Goal: Task Accomplishment & Management: Manage account settings

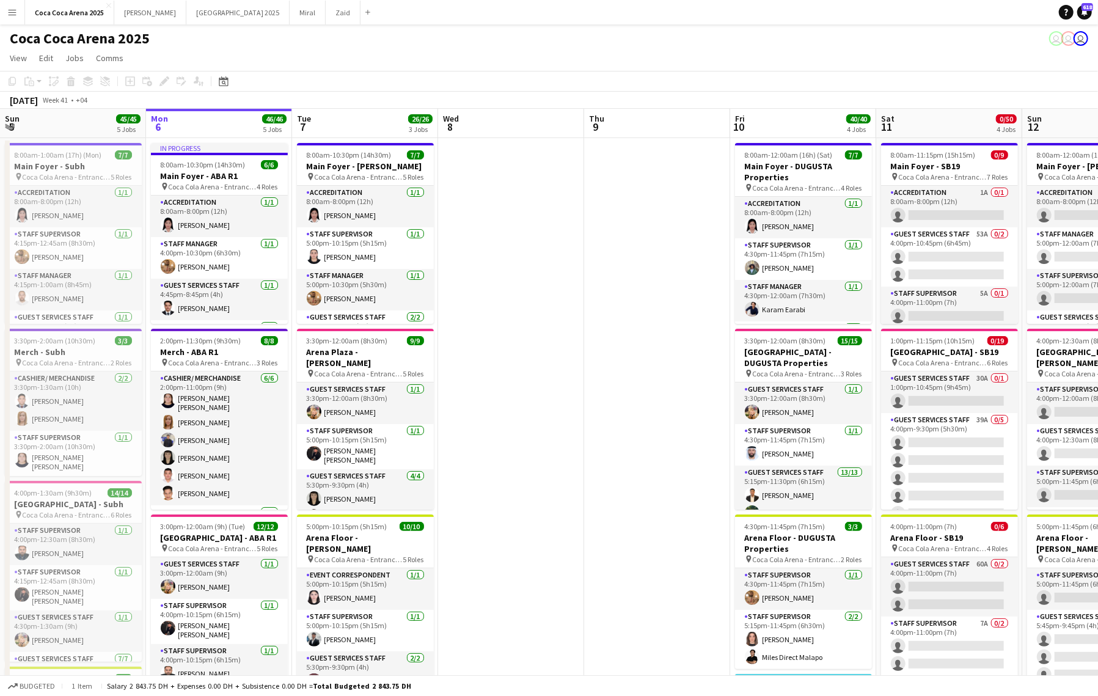
scroll to position [0, 444]
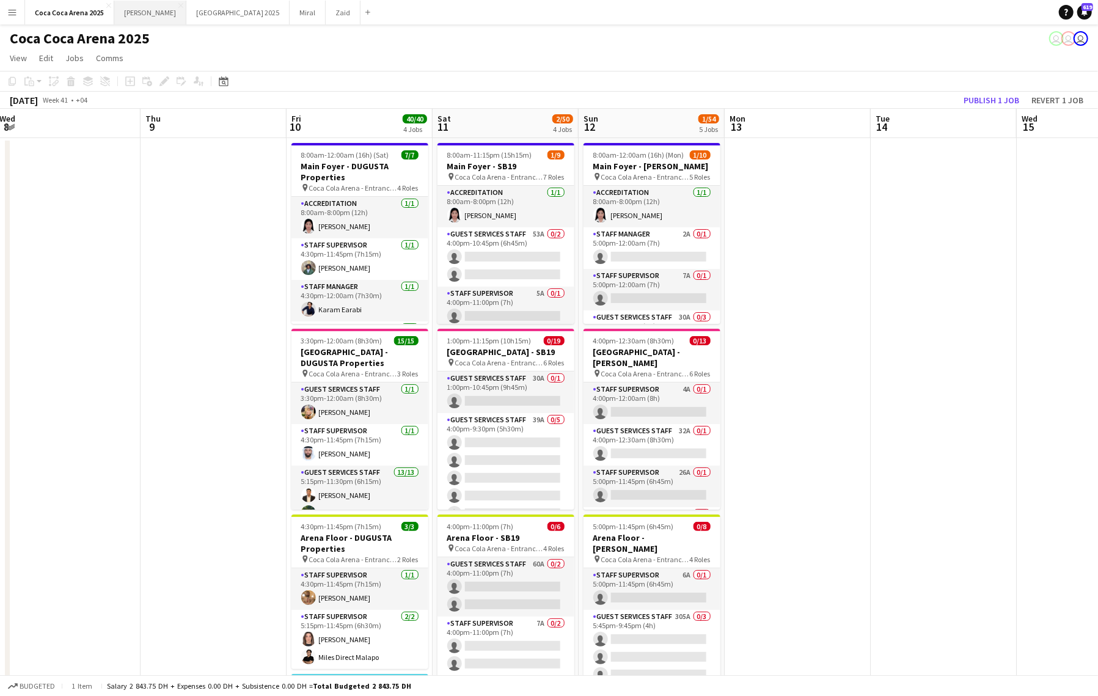
click at [134, 12] on button "[PERSON_NAME]" at bounding box center [150, 13] width 72 height 24
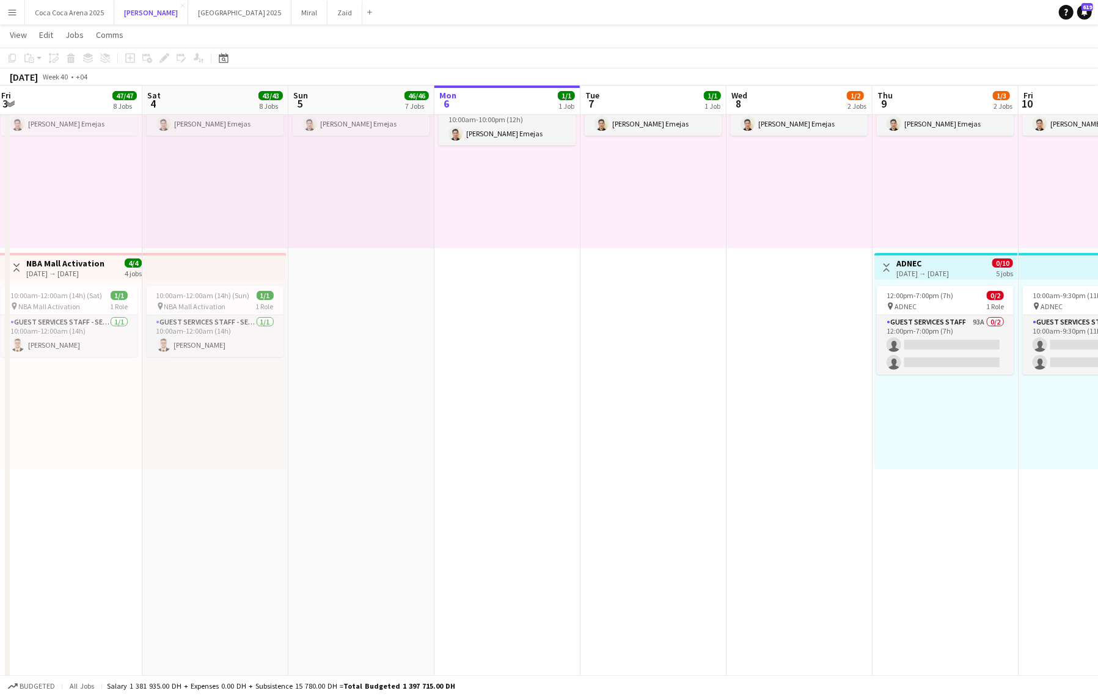
scroll to position [0, 284]
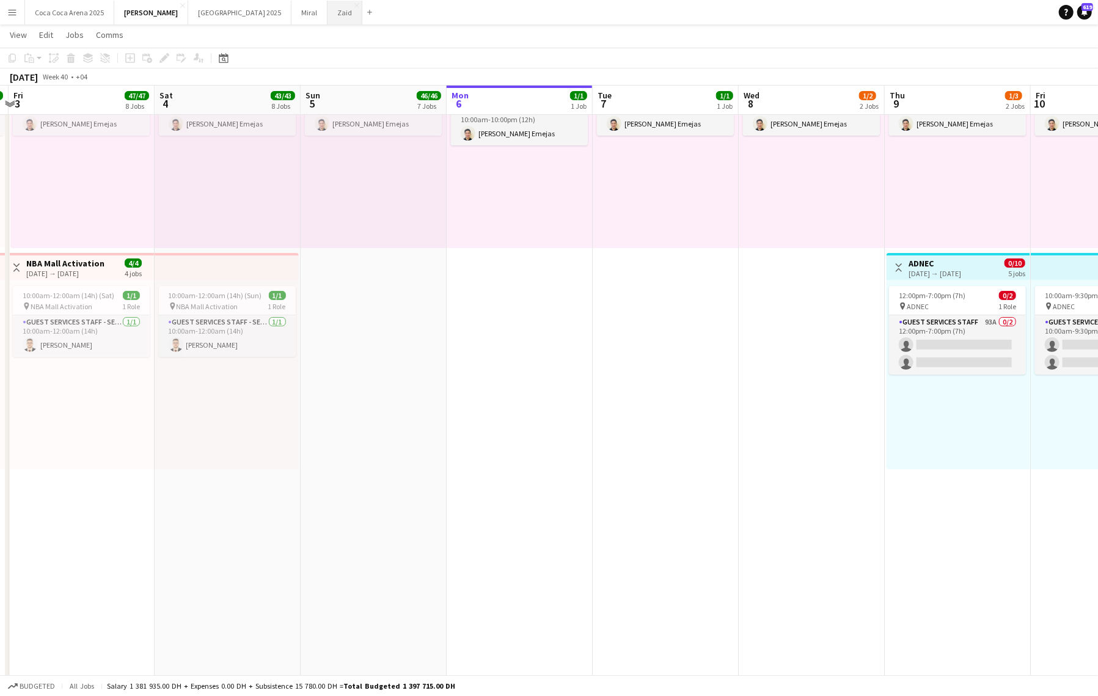
click at [328, 7] on button "Zaid Close" at bounding box center [345, 13] width 35 height 24
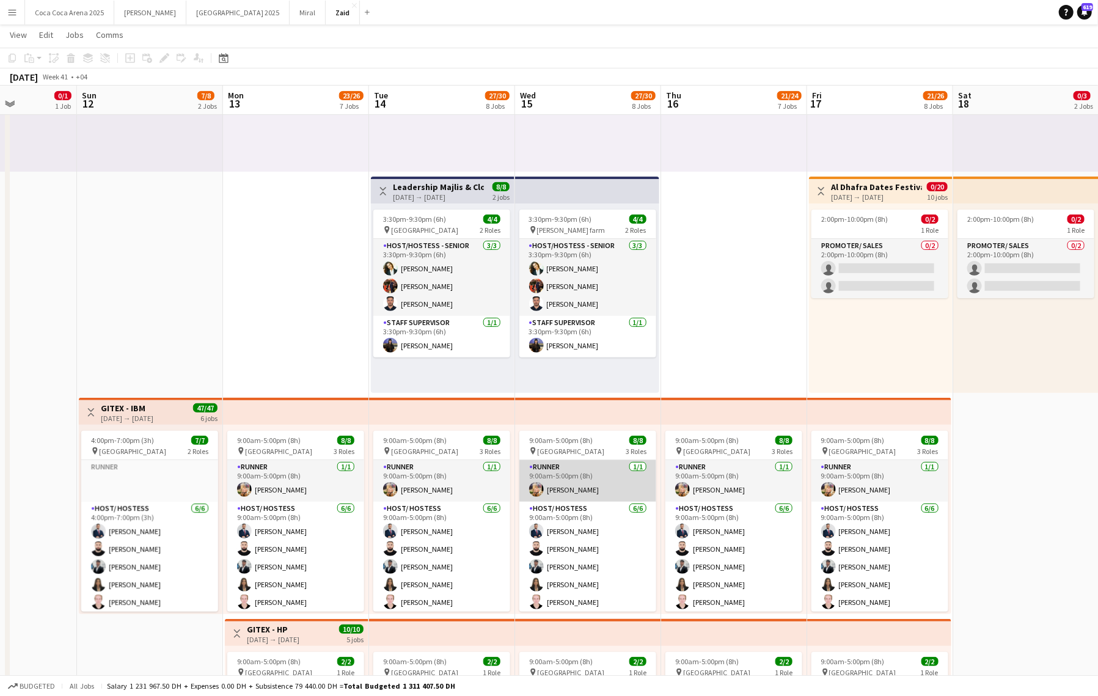
click at [579, 495] on app-card-role "Runner [DATE] 9:00am-5:00pm (8h) [PERSON_NAME]" at bounding box center [588, 481] width 137 height 42
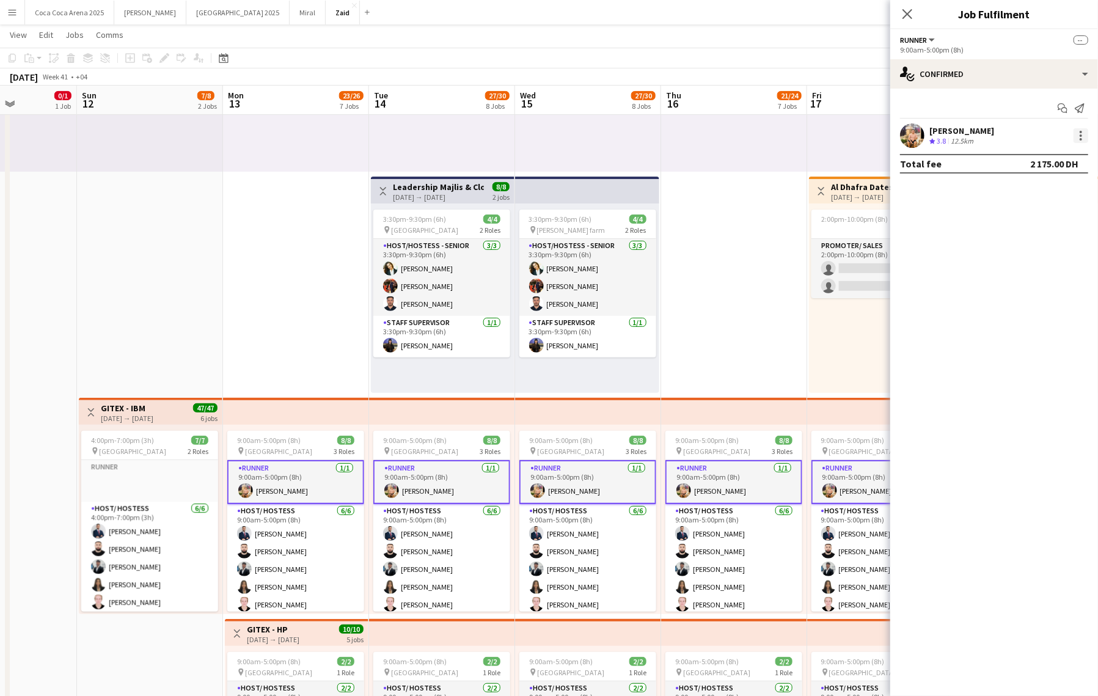
click at [1079, 131] on div at bounding box center [1081, 135] width 15 height 15
click at [1056, 150] on button "Edit fee" at bounding box center [1041, 158] width 95 height 29
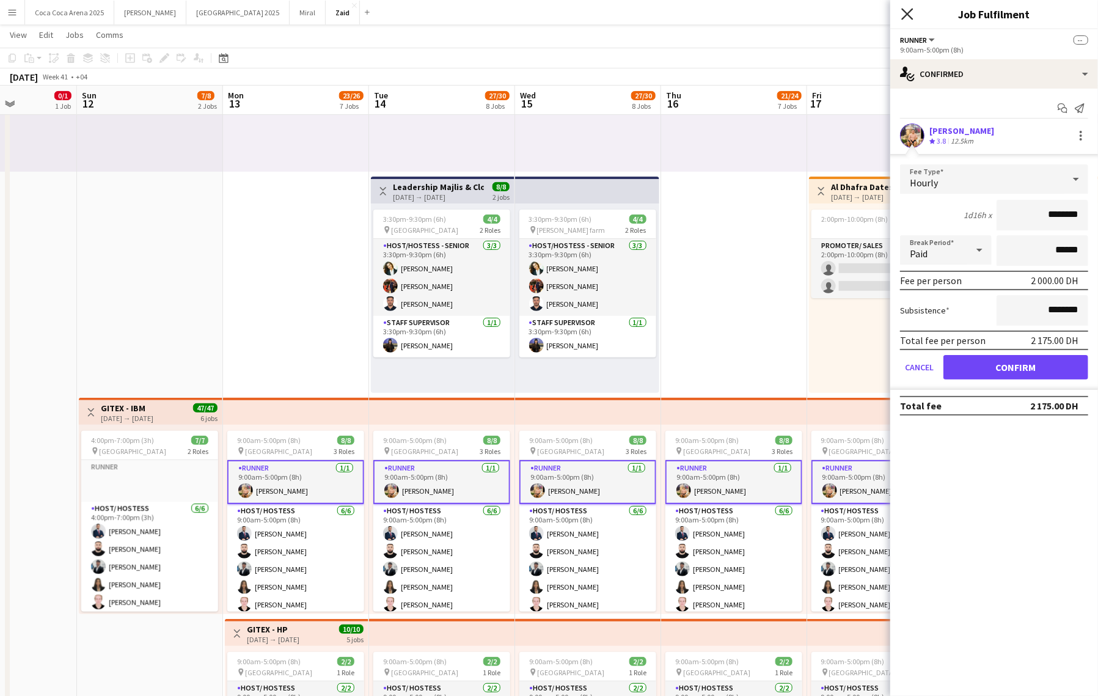
click at [905, 17] on icon at bounding box center [908, 14] width 12 height 12
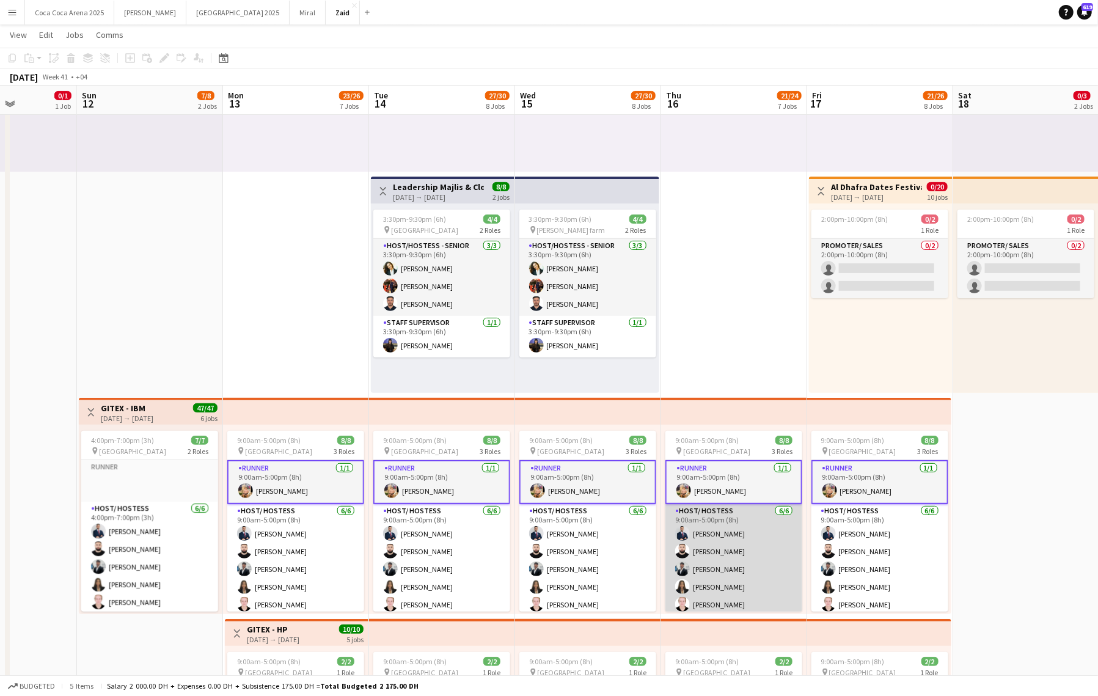
click at [729, 578] on app-card-role "Host/ Hostess [DATE] 9:00am-5:00pm (8h) [PERSON_NAME] [PERSON_NAME] [PERSON_NAM…" at bounding box center [734, 569] width 137 height 130
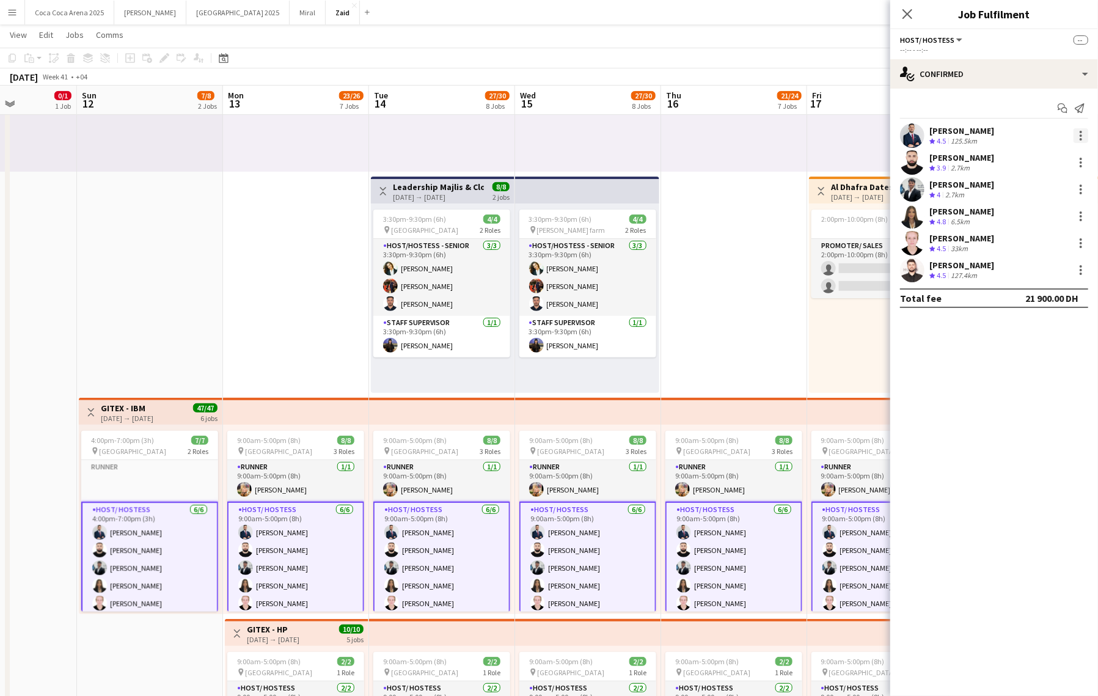
click at [1084, 133] on div at bounding box center [1081, 135] width 15 height 15
click at [1033, 160] on span "Edit fee" at bounding box center [1020, 158] width 33 height 10
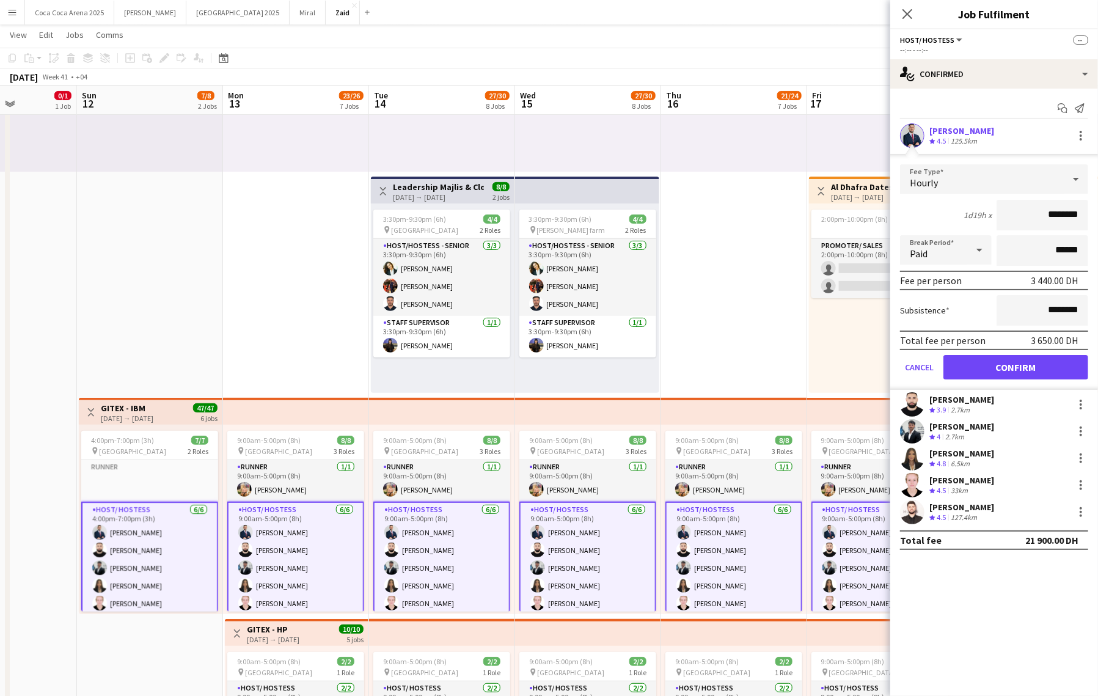
click at [985, 434] on div "[PERSON_NAME] Crew rating 4 2.7km" at bounding box center [995, 431] width 208 height 24
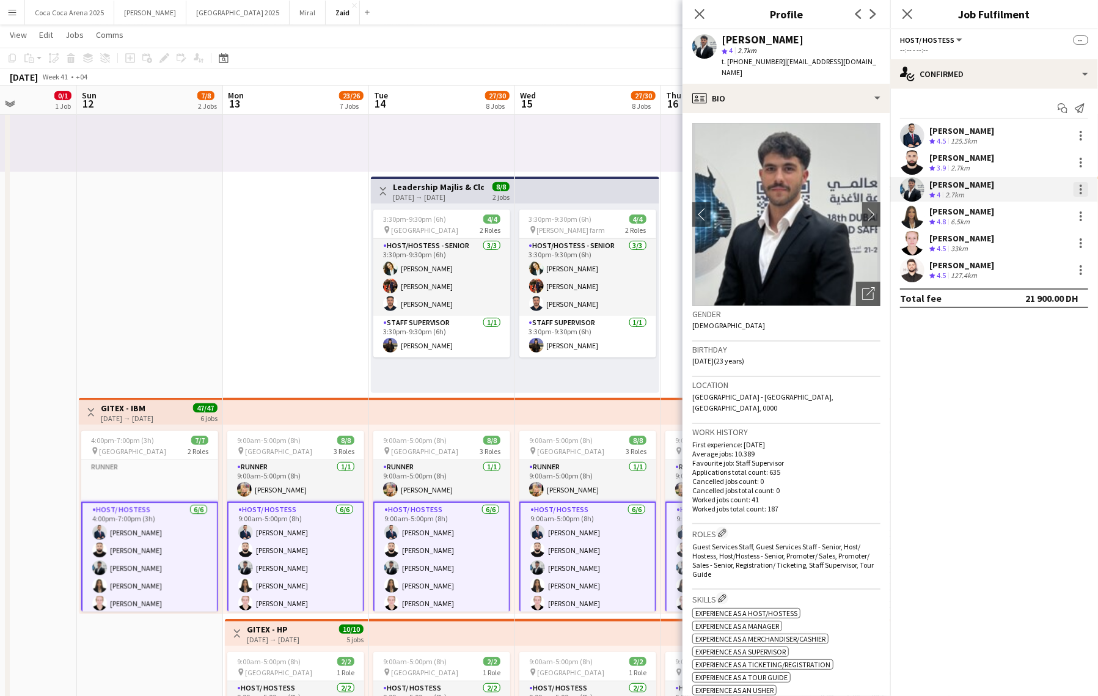
click at [1077, 182] on div at bounding box center [1081, 189] width 15 height 15
click at [1023, 210] on span "Edit fee" at bounding box center [1020, 212] width 33 height 10
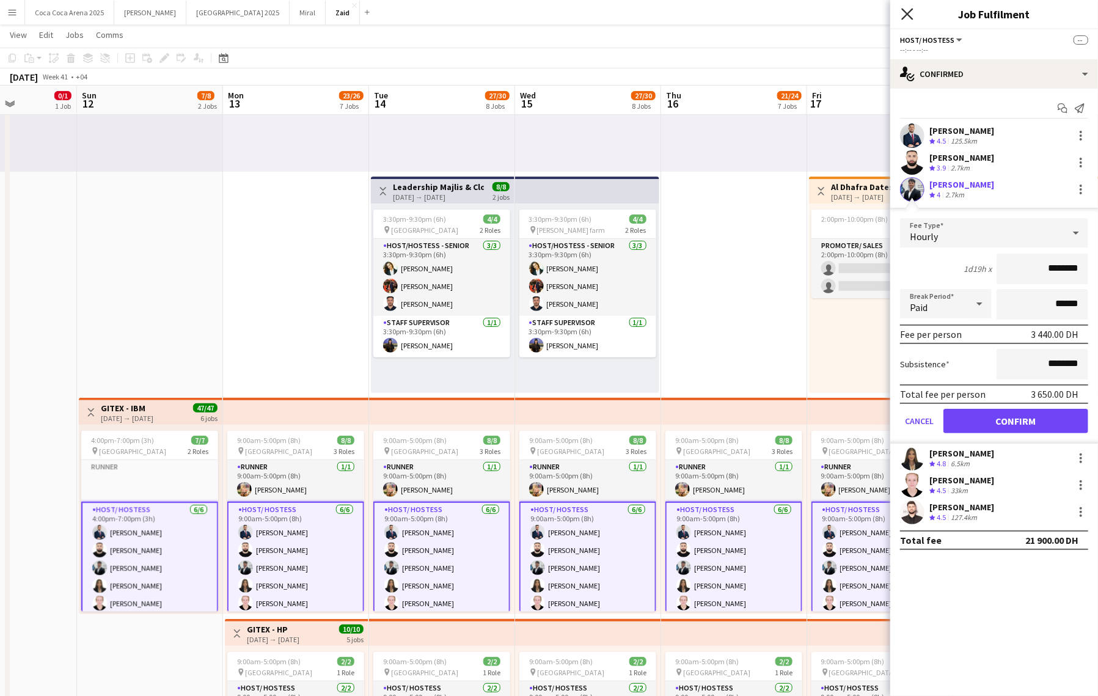
click at [908, 15] on icon at bounding box center [908, 14] width 12 height 12
